Goal: Task Accomplishment & Management: Use online tool/utility

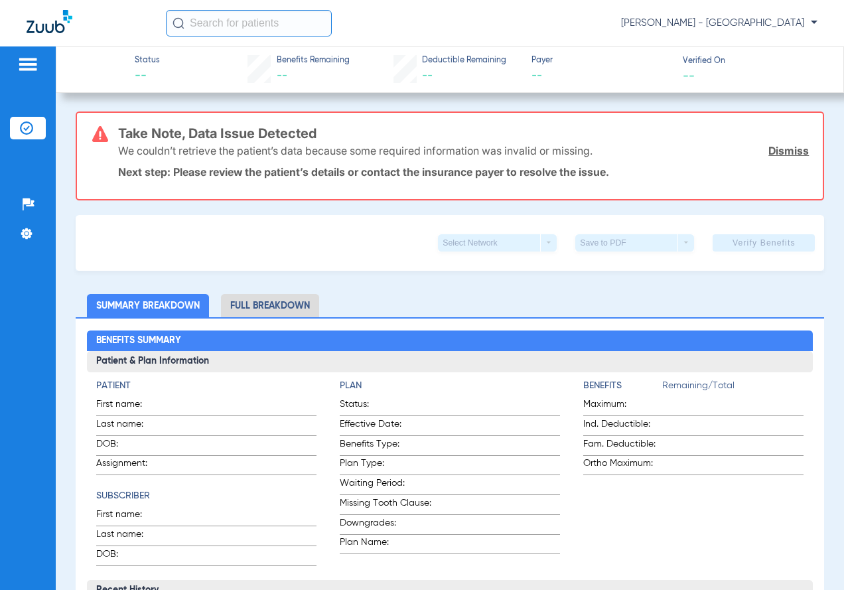
click at [772, 141] on div "We couldn’t retrieve the patient’s data because some required information was i…" at bounding box center [464, 150] width 692 height 35
drag, startPoint x: 764, startPoint y: 147, endPoint x: 733, endPoint y: 158, distance: 33.0
click at [769, 147] on link "Dismiss" at bounding box center [789, 150] width 40 height 13
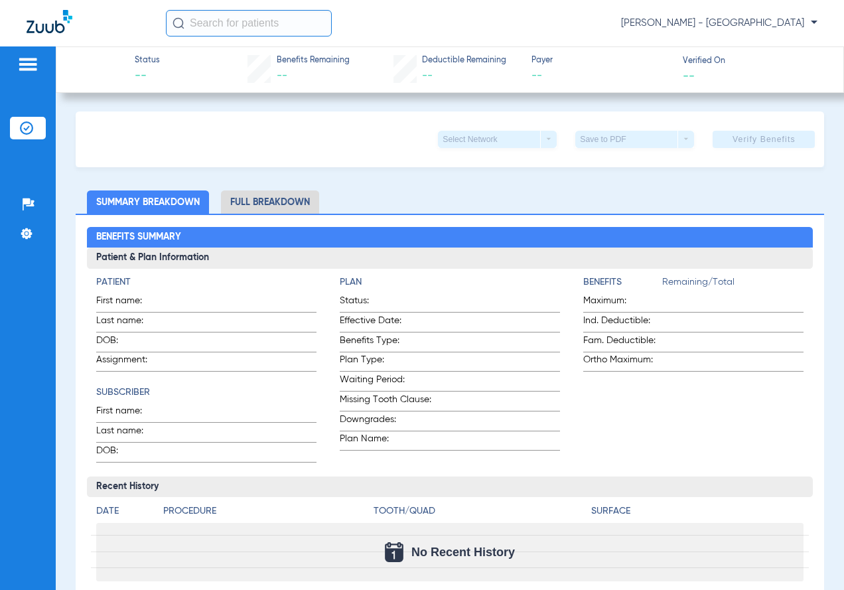
click at [11, 129] on li "Insurance Verification" at bounding box center [28, 128] width 36 height 23
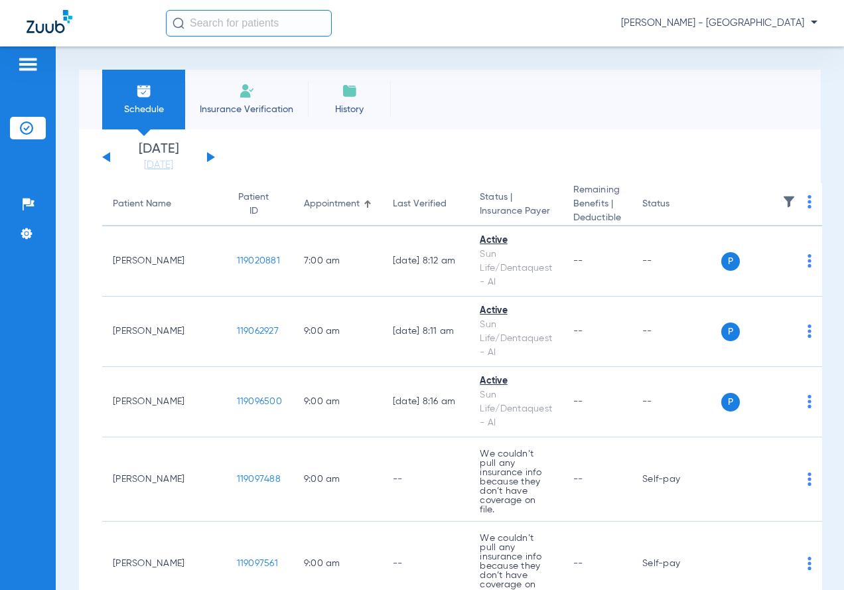
click at [204, 157] on div "[DATE] [DATE] [DATE] [DATE] [DATE] [DATE] [DATE] [DATE] [DATE] [DATE] [DATE] [D…" at bounding box center [158, 157] width 113 height 29
click at [205, 156] on div "[DATE] [DATE] [DATE] [DATE] [DATE] [DATE] [DATE] [DATE] [DATE] [DATE] [DATE] [D…" at bounding box center [158, 157] width 113 height 29
click at [209, 155] on button at bounding box center [211, 157] width 8 height 10
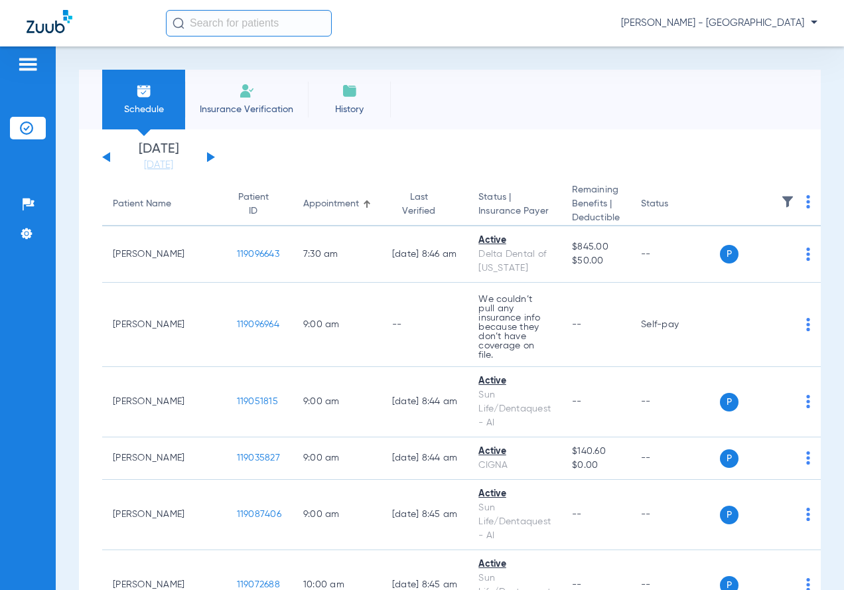
click at [807, 209] on span at bounding box center [809, 205] width 4 height 9
click at [754, 258] on span "Verify All" at bounding box center [726, 254] width 80 height 9
